Goal: Information Seeking & Learning: Learn about a topic

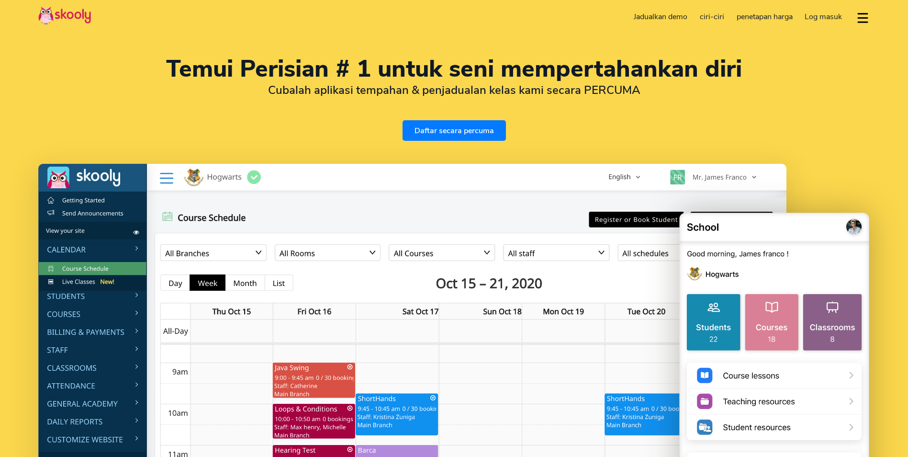
select select "ms"
select select "60"
select select "[GEOGRAPHIC_DATA]"
select select "[GEOGRAPHIC_DATA]/Kuala_Lumpur"
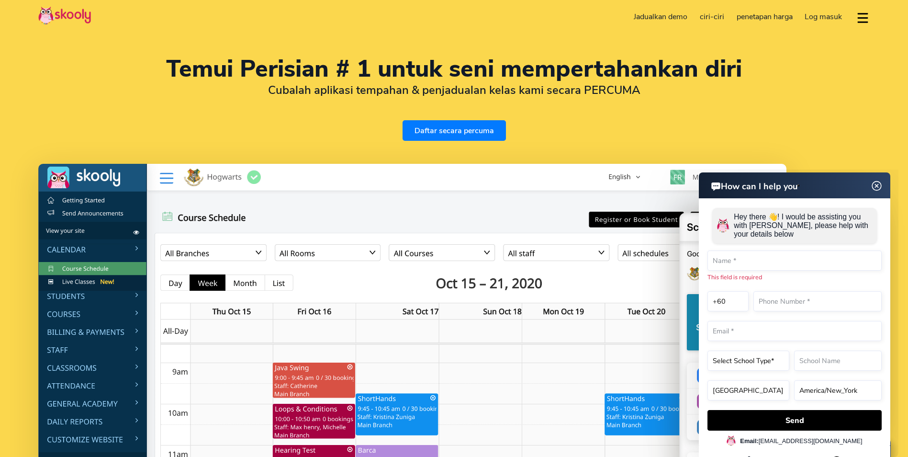
drag, startPoint x: 876, startPoint y: 183, endPoint x: 1498, endPoint y: 352, distance: 644.2
click at [876, 183] on img at bounding box center [877, 186] width 18 height 12
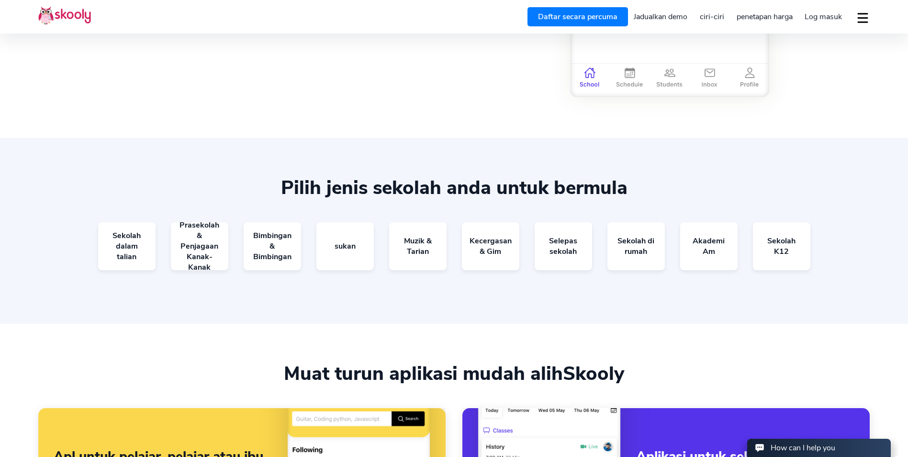
scroll to position [1868, 0]
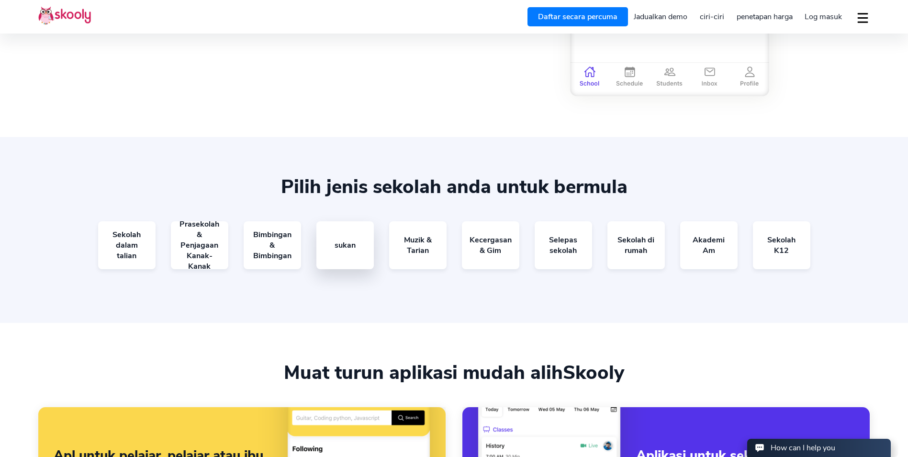
click at [350, 246] on link "sukan" at bounding box center [345, 245] width 57 height 48
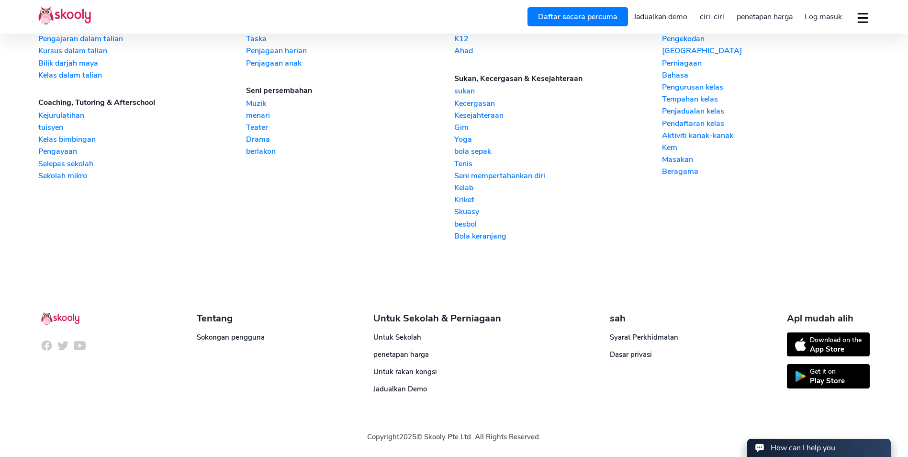
scroll to position [2343, 0]
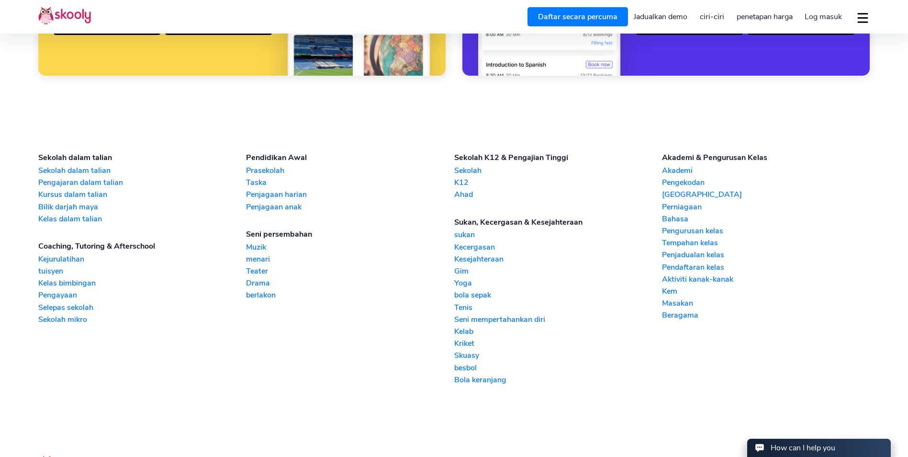
click at [771, 18] on span "penetapan harga" at bounding box center [765, 16] width 56 height 11
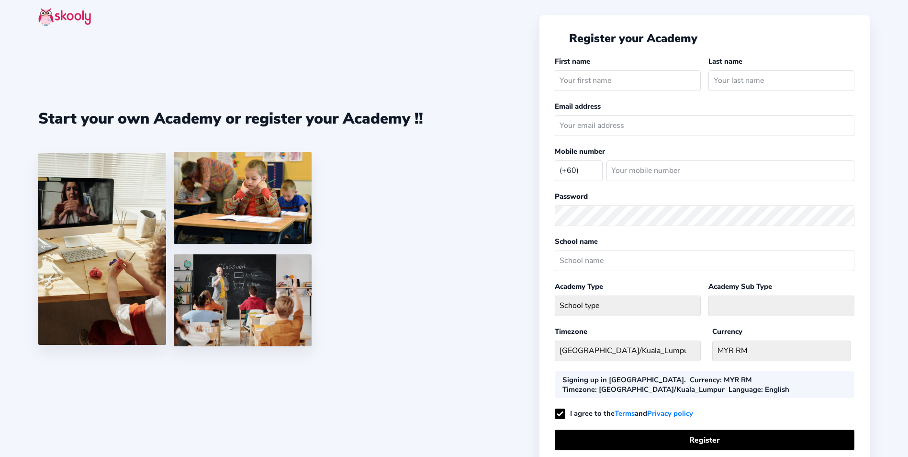
select select "MY"
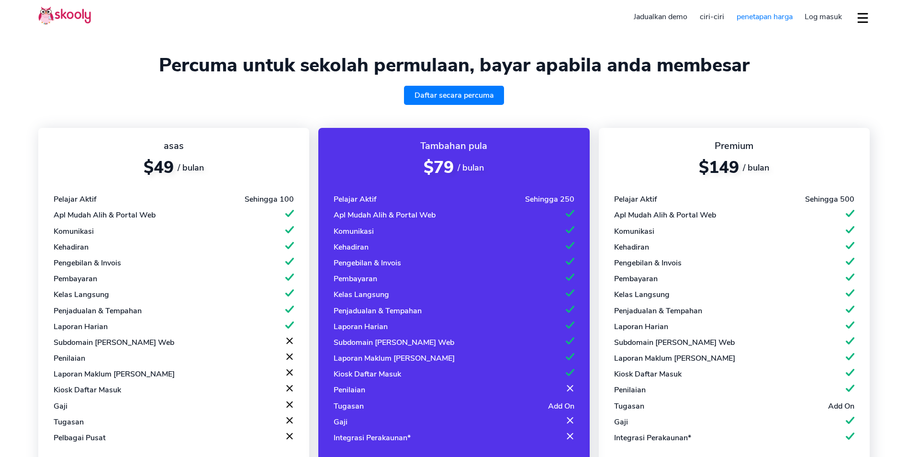
select select "ms"
select select "60"
select select "Malaysia"
select select "[GEOGRAPHIC_DATA]/Kuala_Lumpur"
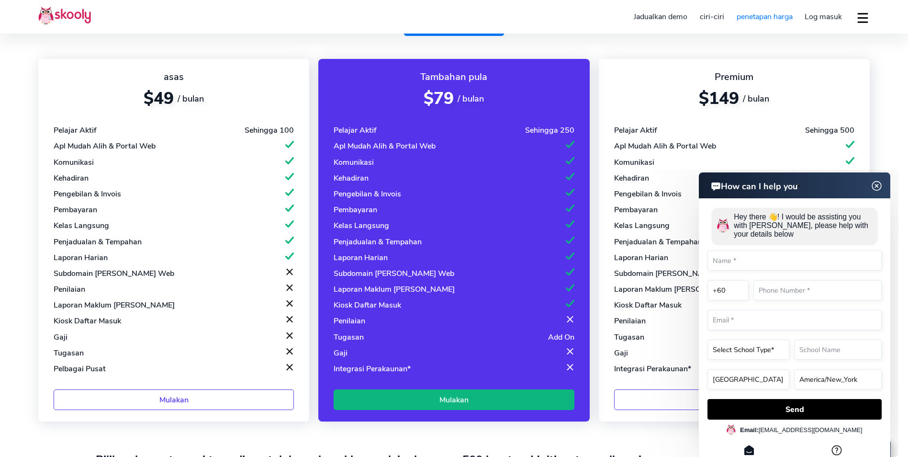
scroll to position [48, 0]
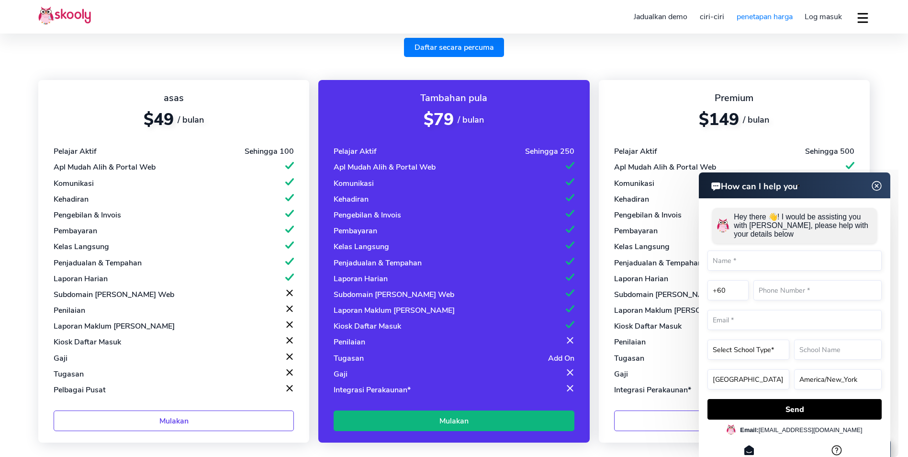
click at [878, 184] on img at bounding box center [877, 186] width 18 height 12
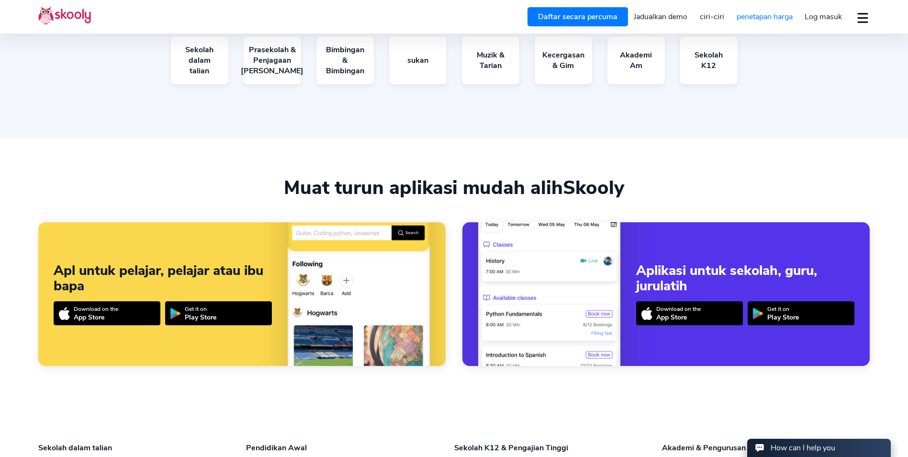
scroll to position [527, 0]
